Goal: Task Accomplishment & Management: Use online tool/utility

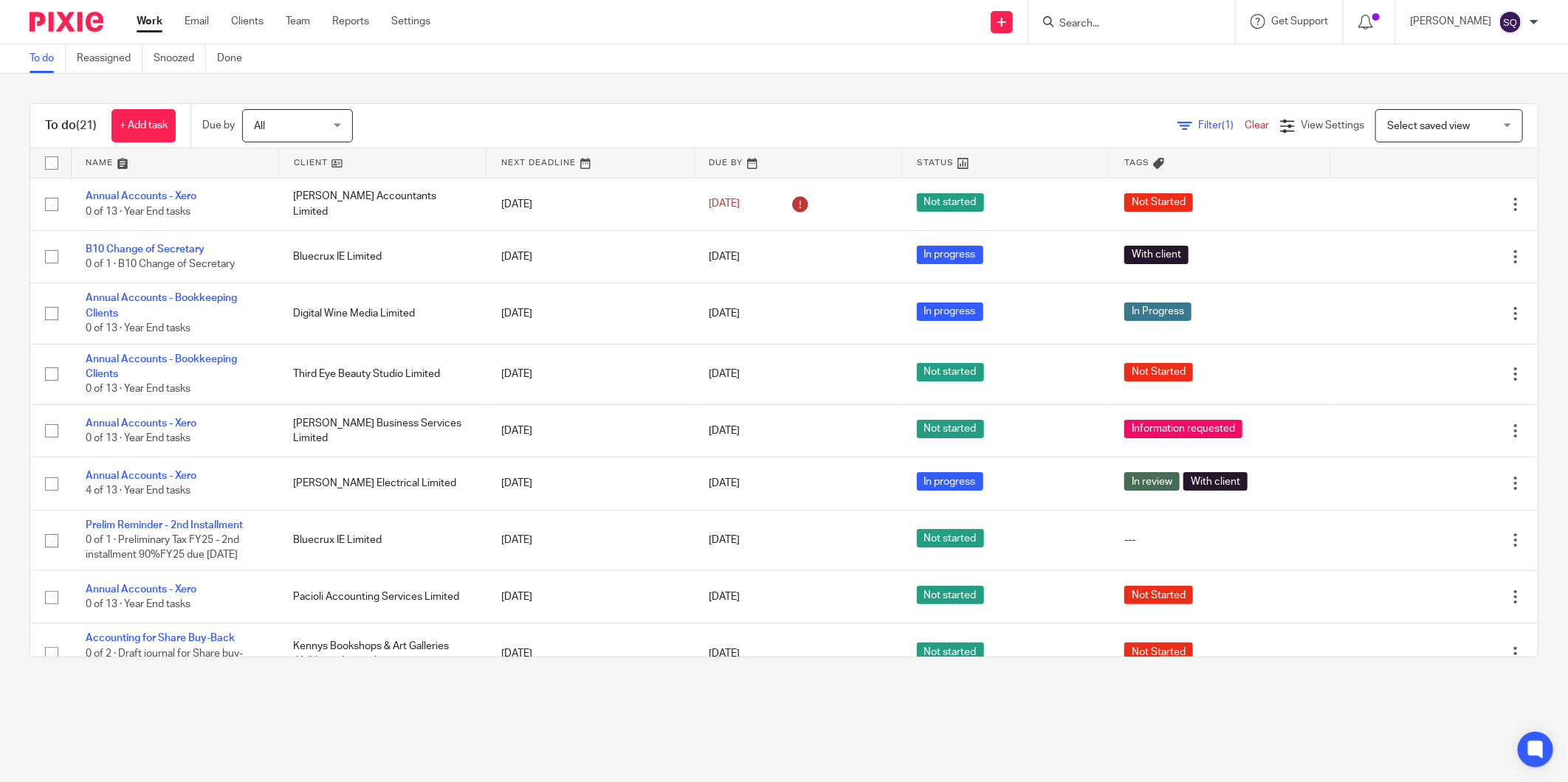
click at [89, 23] on img at bounding box center [66, 22] width 74 height 20
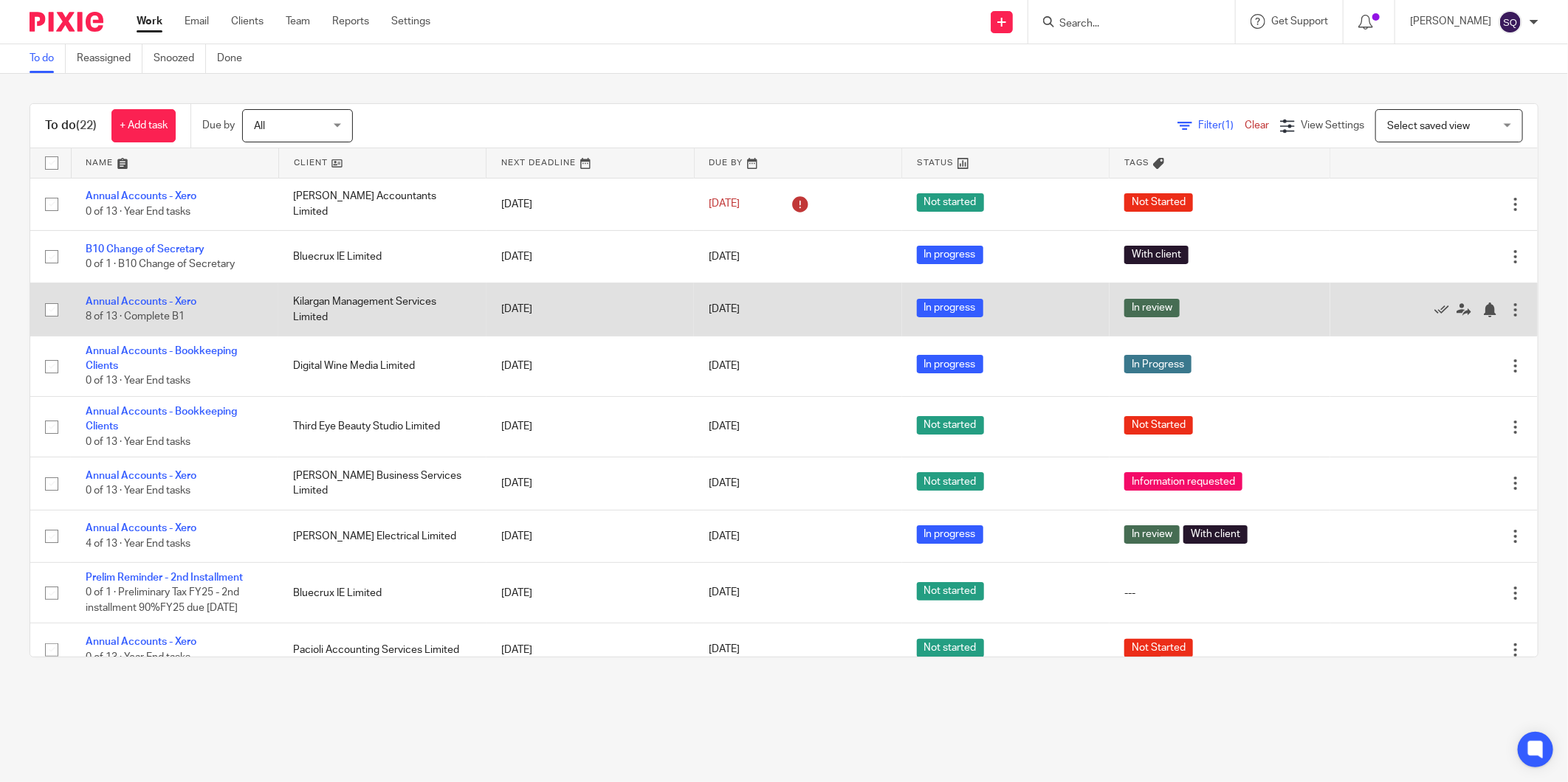
click at [366, 298] on td "Kilargan Management Services Limited" at bounding box center [382, 310] width 208 height 53
click at [187, 300] on link "Annual Accounts - Xero" at bounding box center [141, 302] width 111 height 11
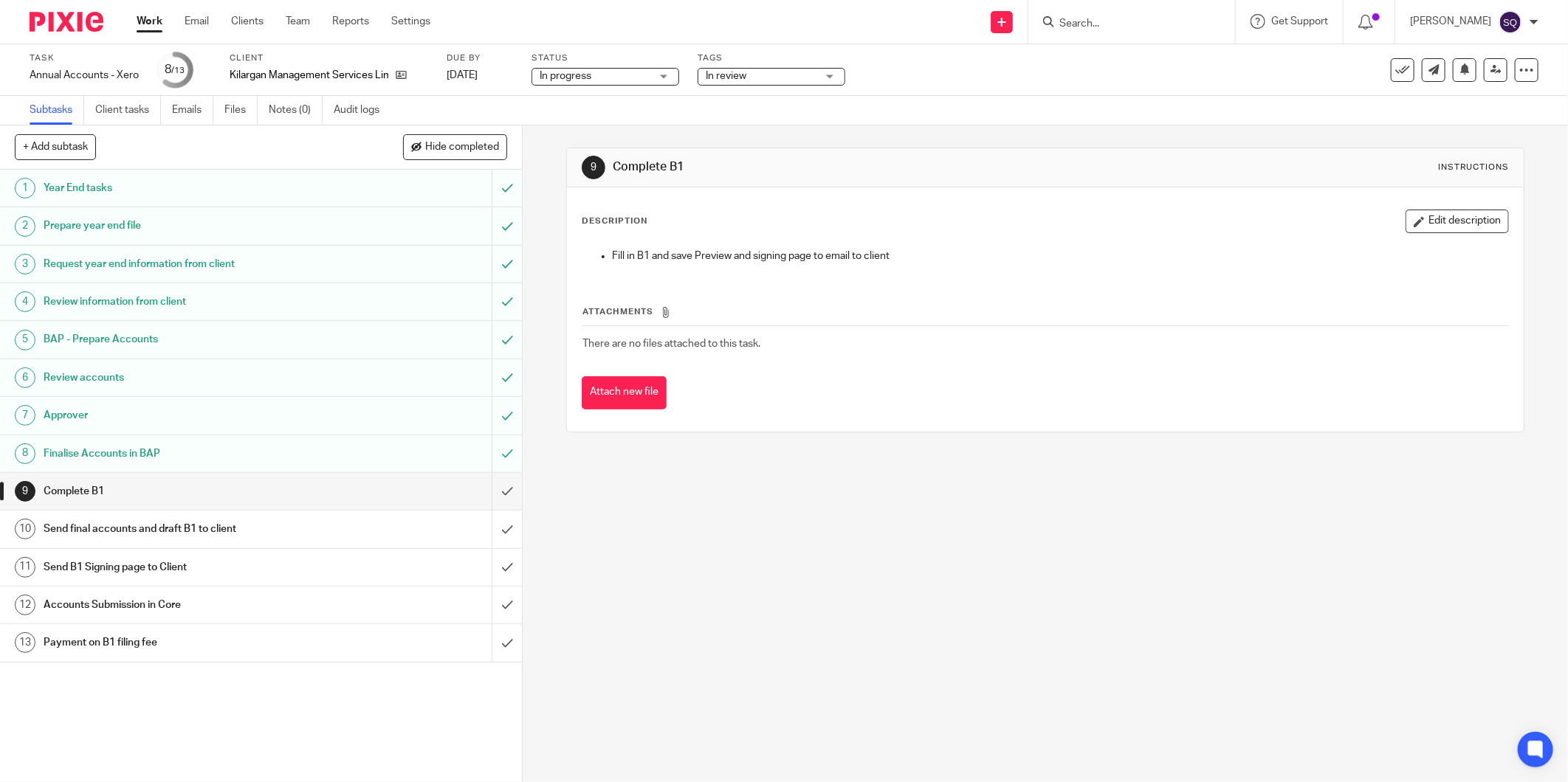
click at [81, 19] on img at bounding box center [66, 22] width 74 height 20
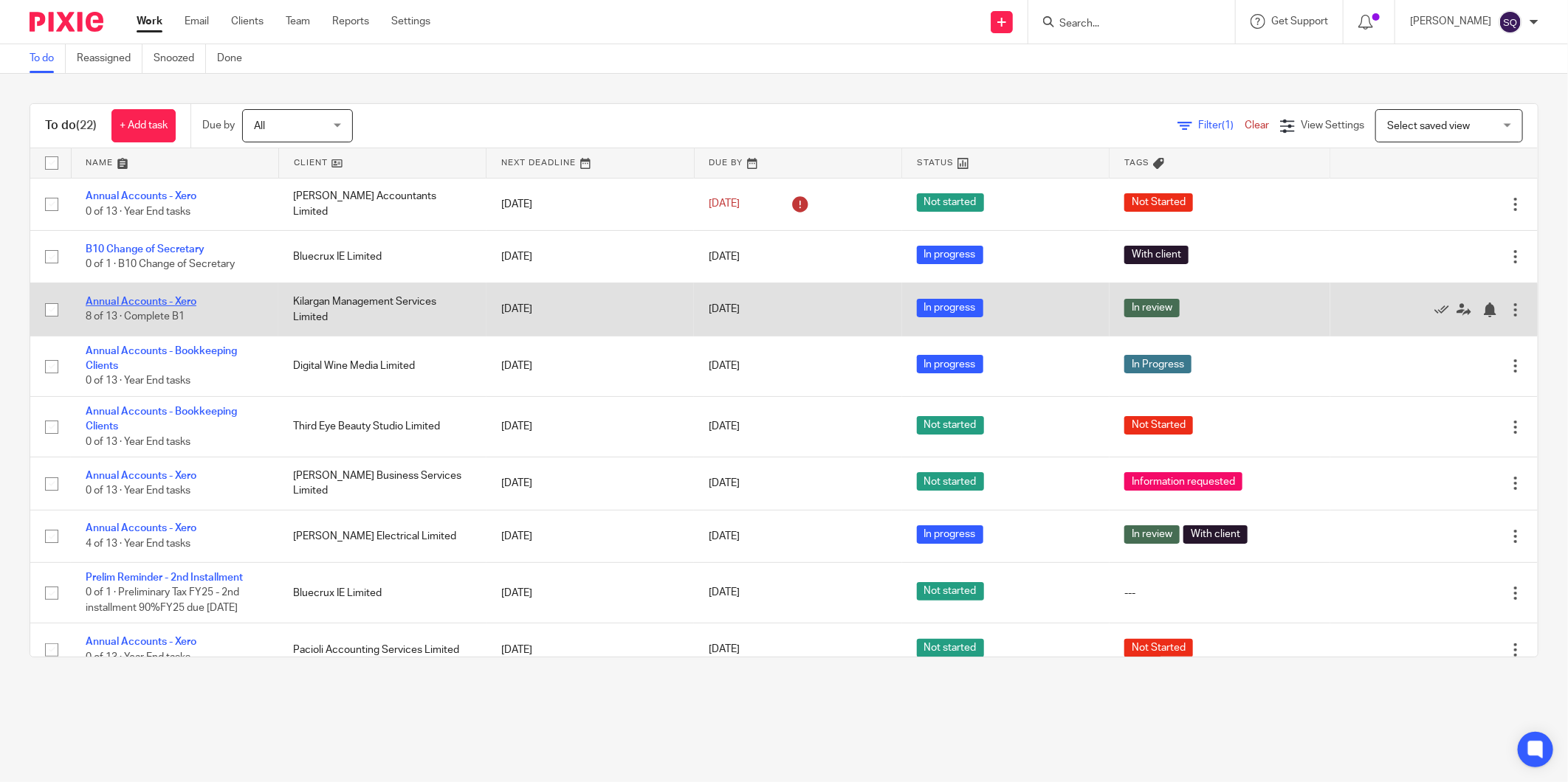
click at [167, 300] on link "Annual Accounts - Xero" at bounding box center [141, 302] width 111 height 11
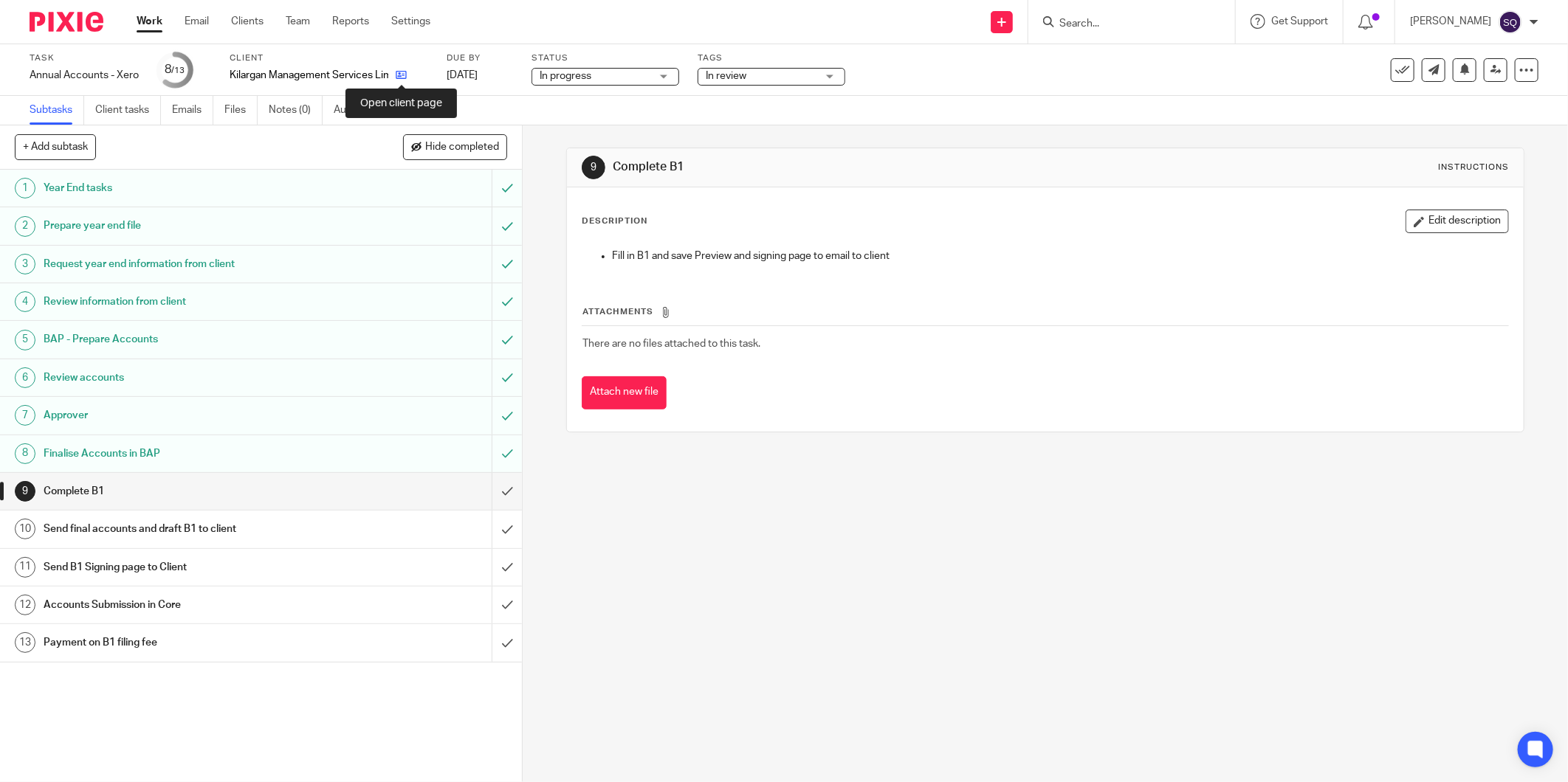
click at [397, 75] on icon at bounding box center [401, 75] width 11 height 11
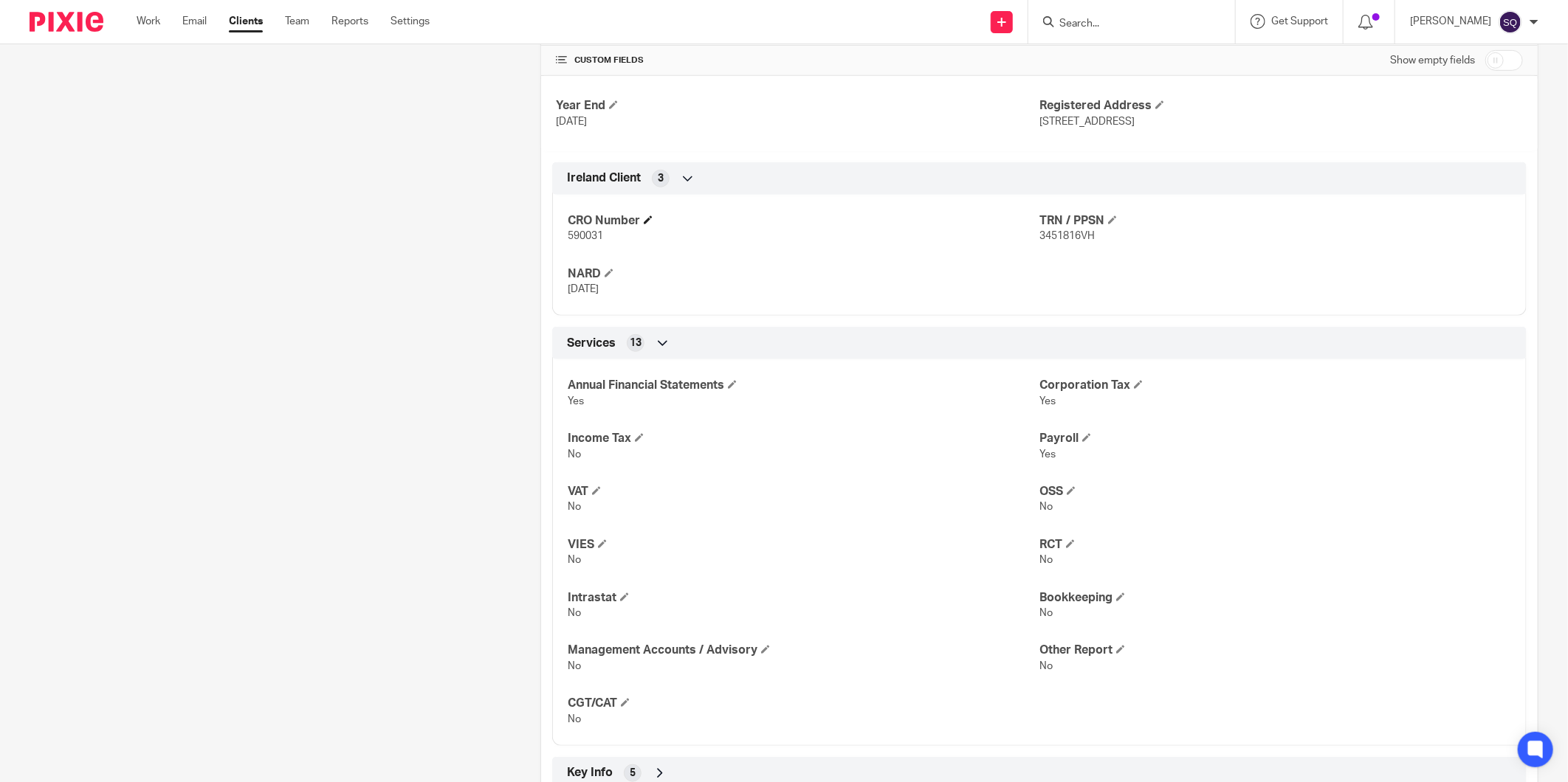
scroll to position [586, 0]
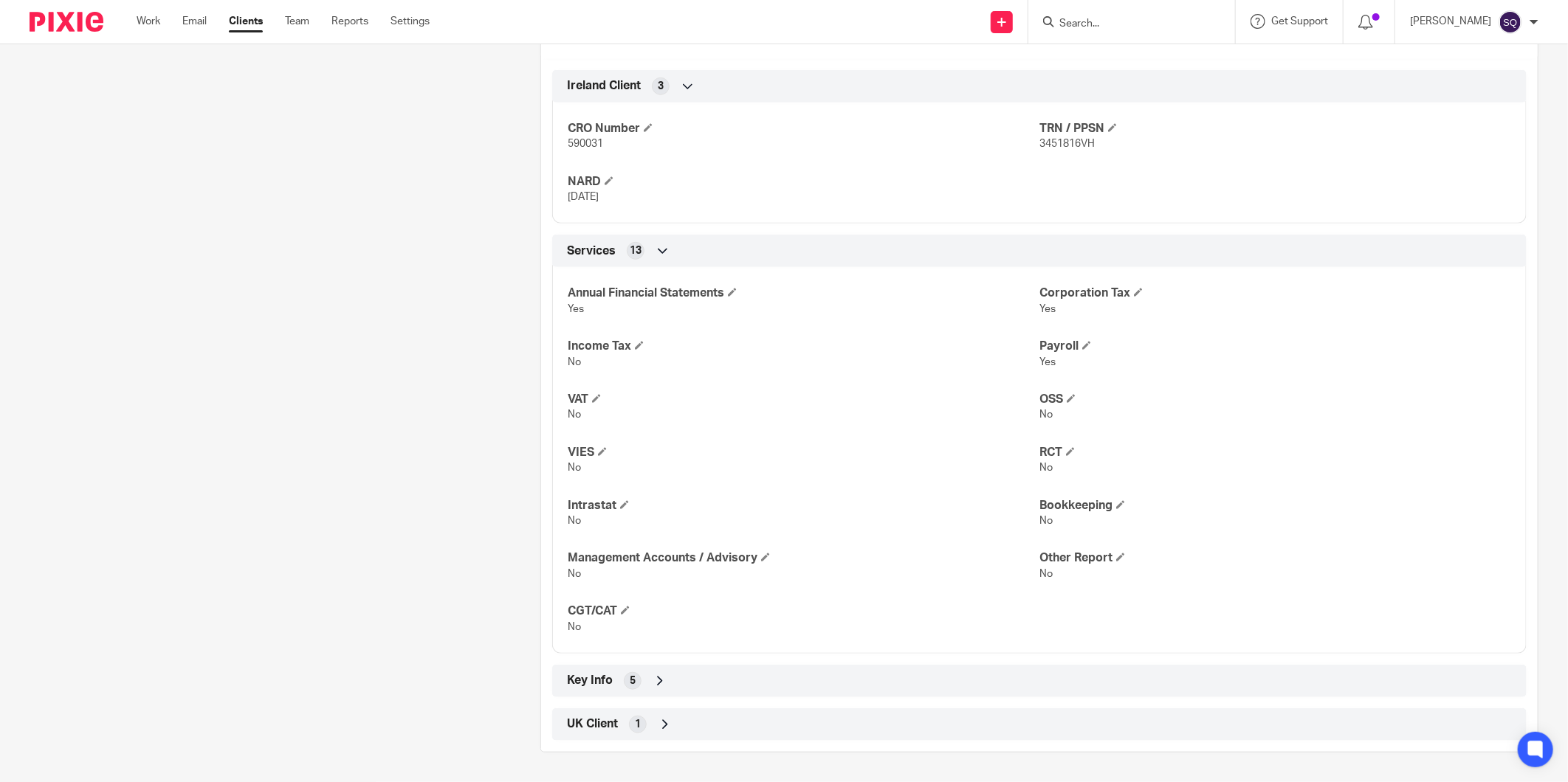
click at [602, 679] on span "Key Info" at bounding box center [589, 680] width 46 height 16
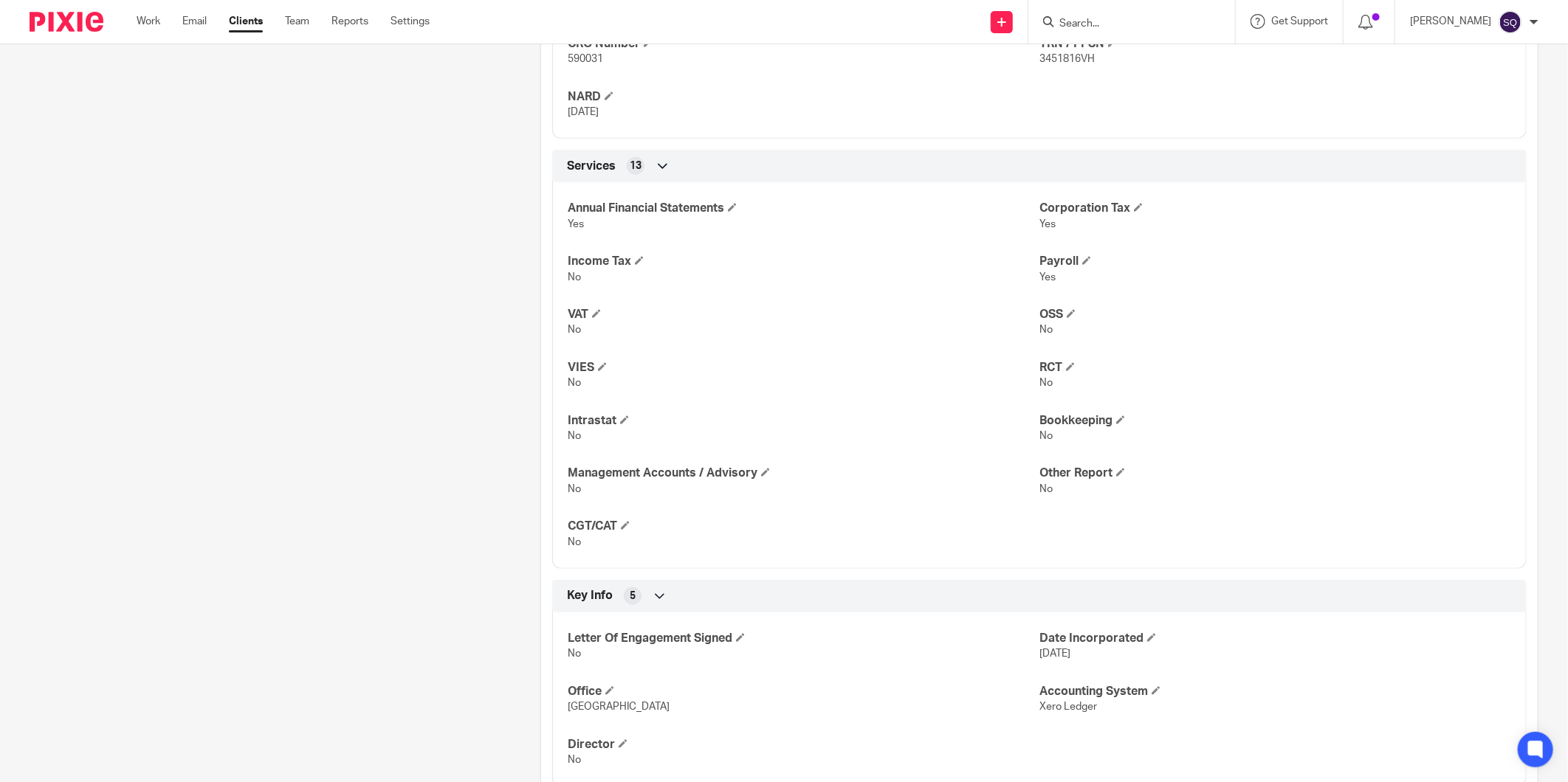
scroll to position [759, 0]
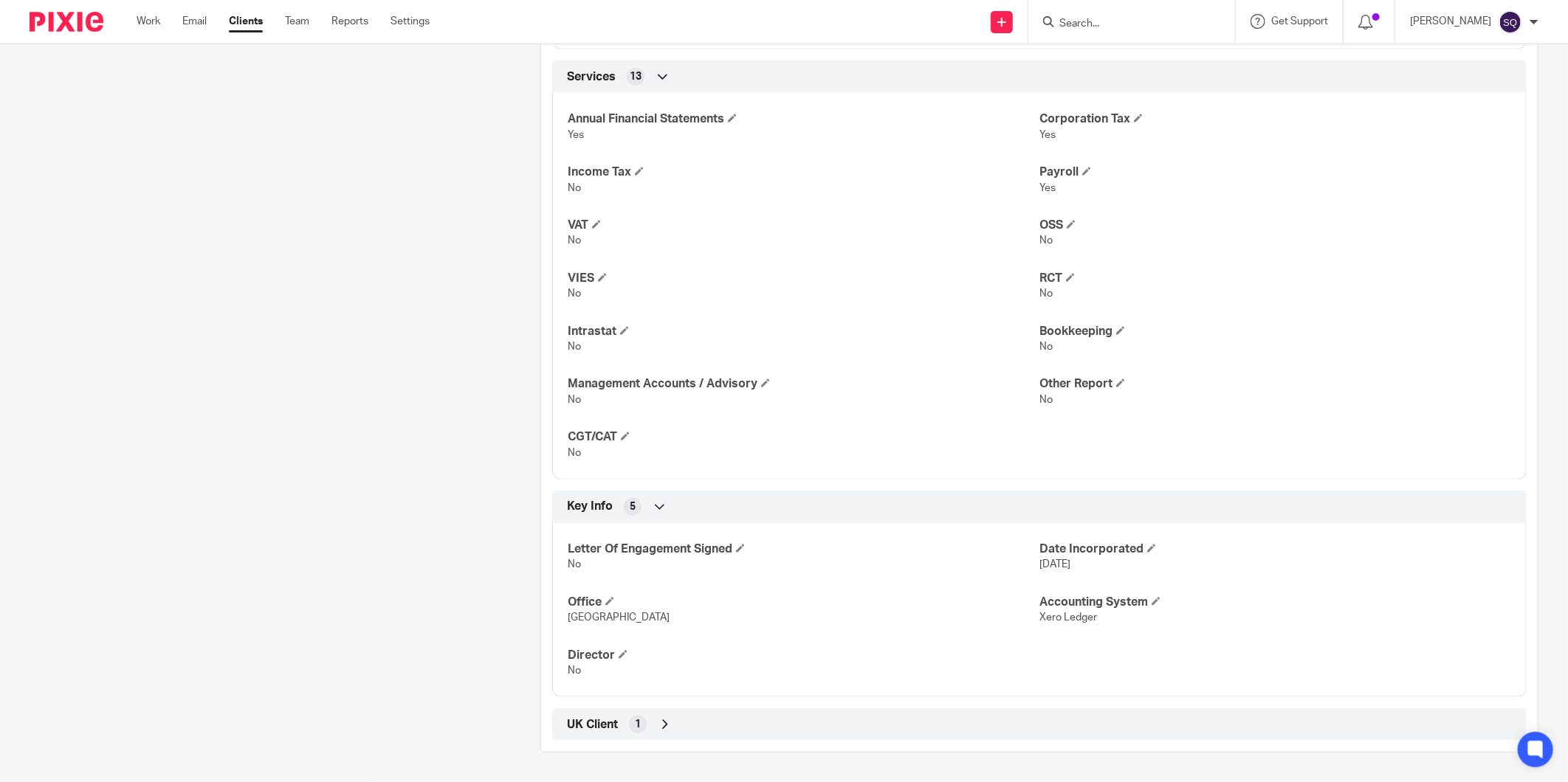
click at [637, 720] on span "1" at bounding box center [638, 725] width 6 height 15
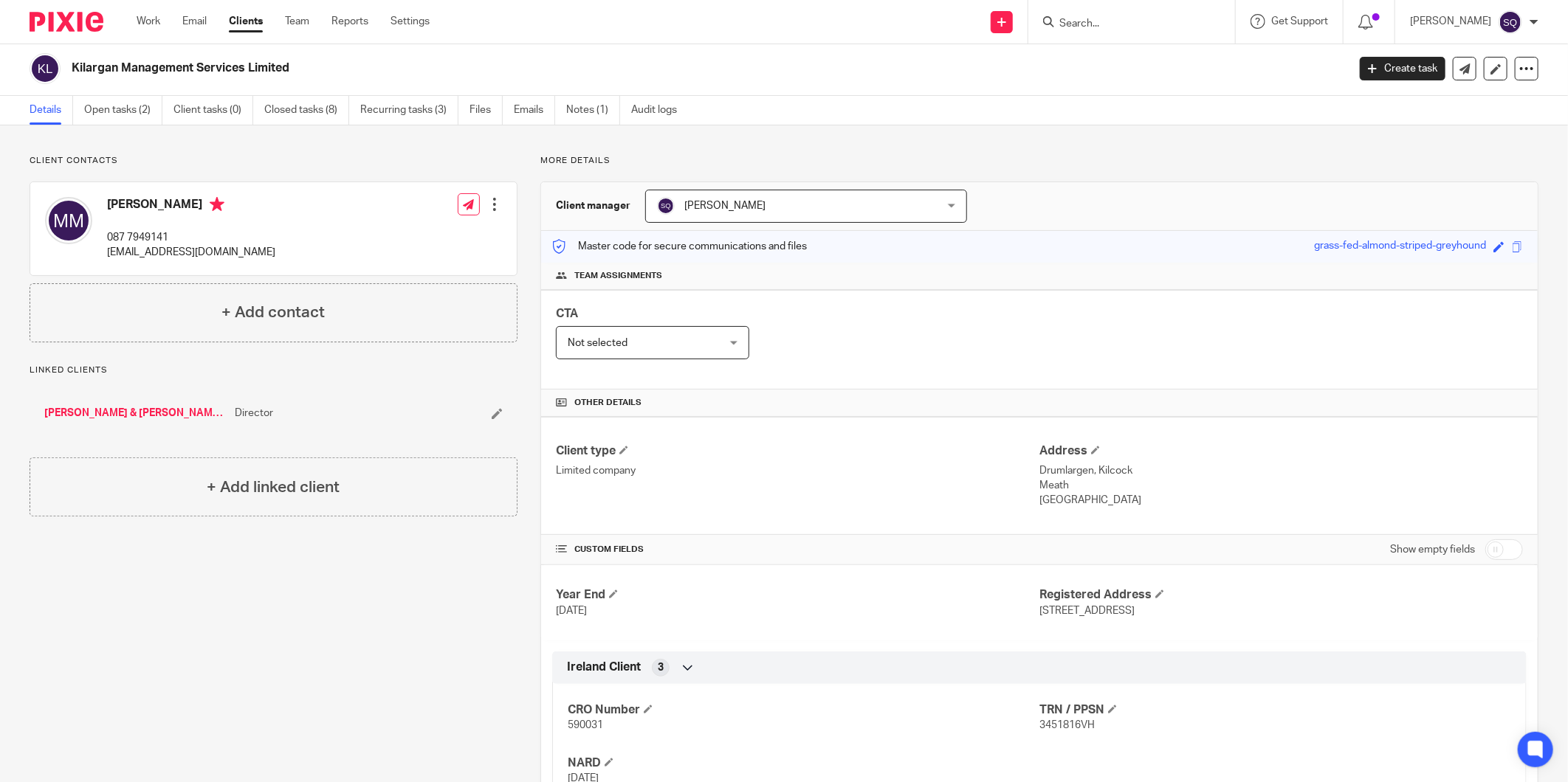
scroll to position [0, 0]
drag, startPoint x: 501, startPoint y: 595, endPoint x: 476, endPoint y: 704, distance: 111.8
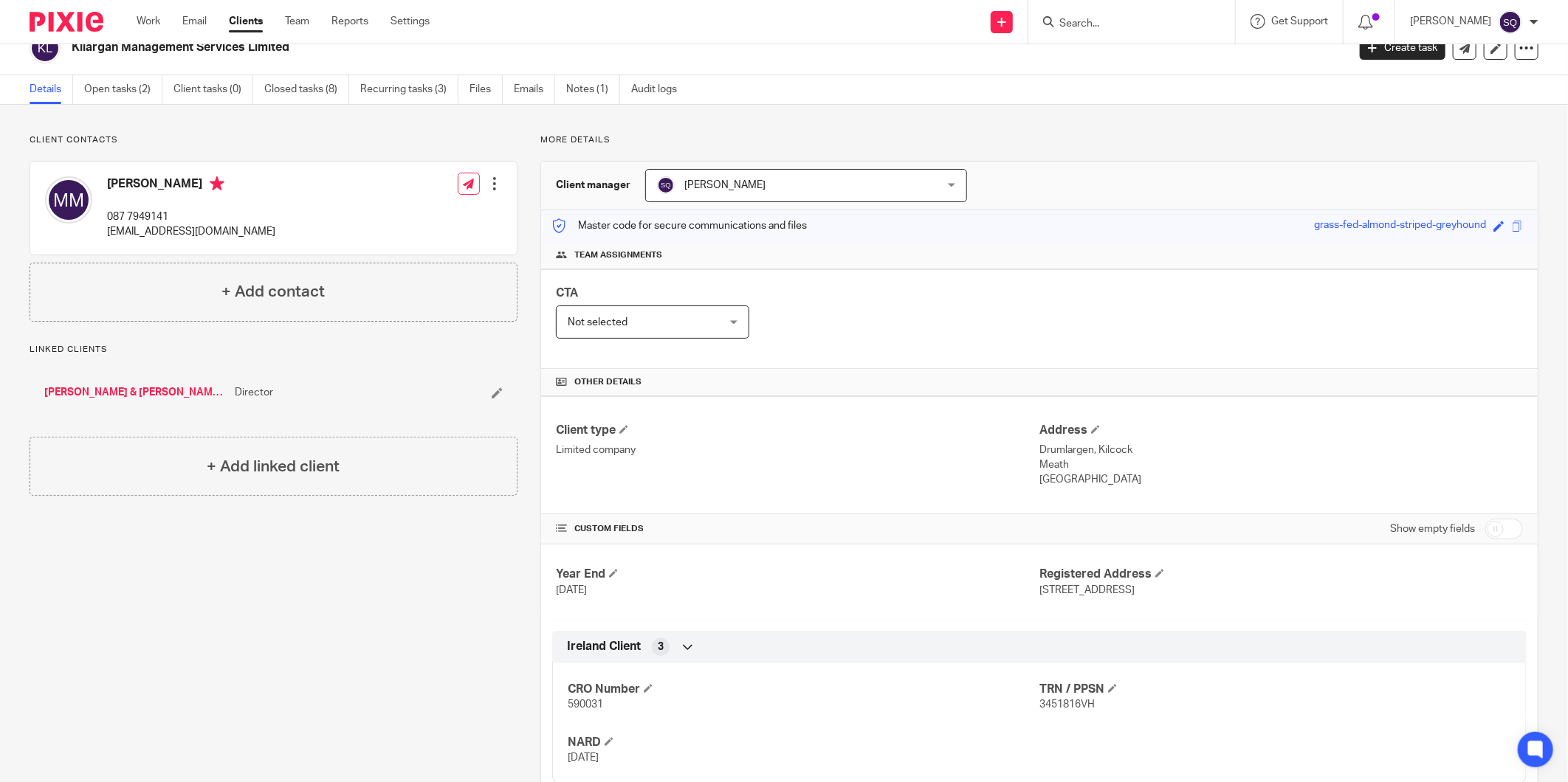
scroll to position [8, 0]
